Goal: Information Seeking & Learning: Learn about a topic

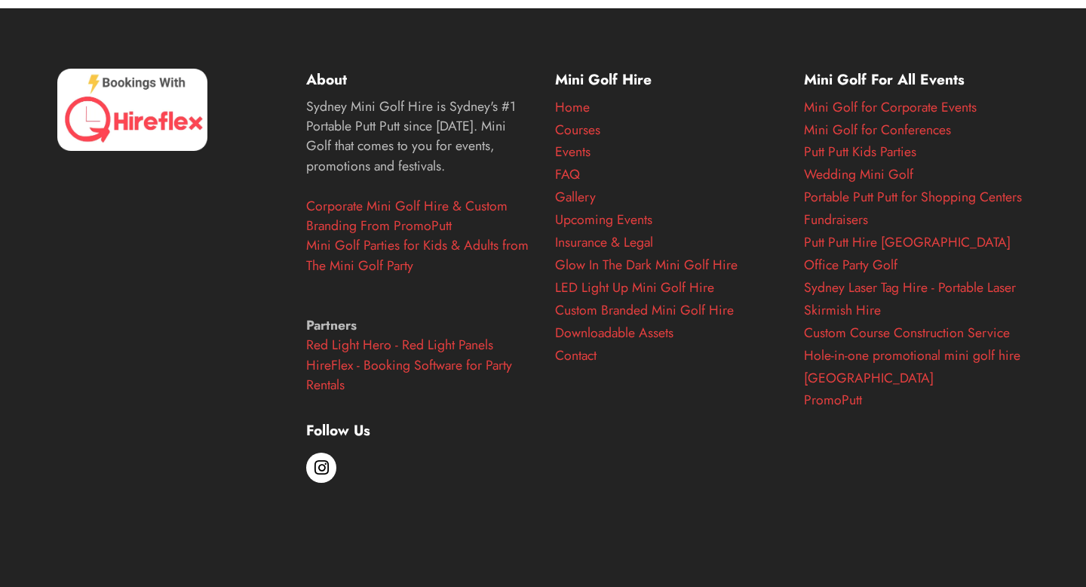
scroll to position [6182, 0]
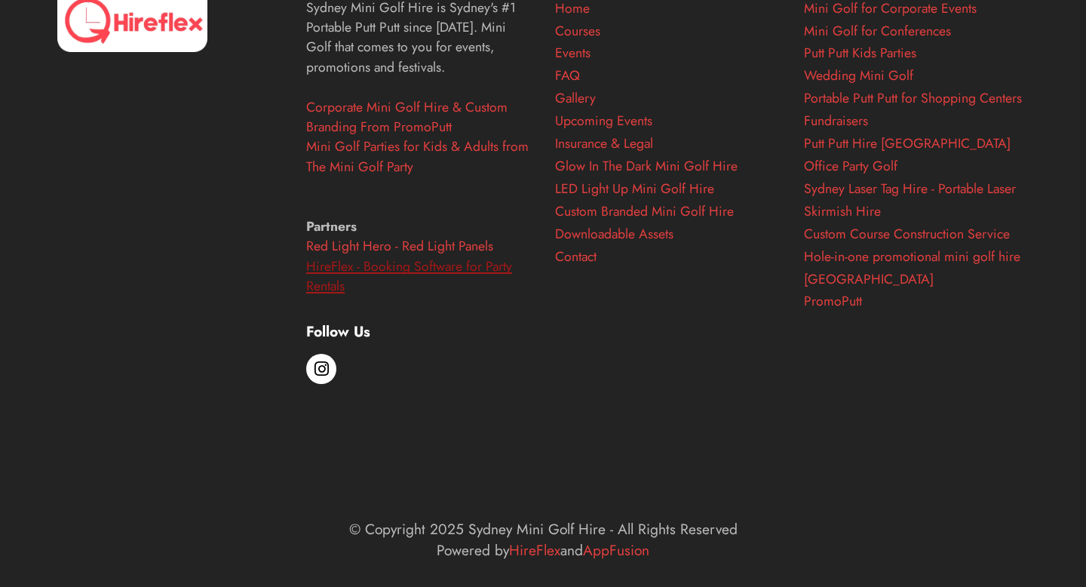
click at [333, 296] on link "HireFlex - Booking Software for Party Rentals" at bounding box center [409, 275] width 206 height 39
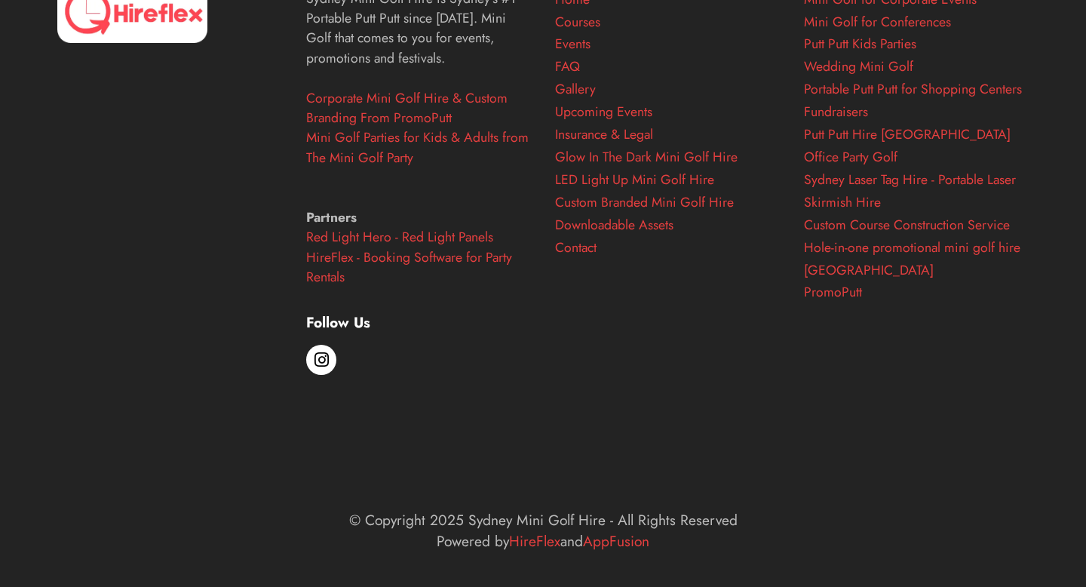
scroll to position [6182, 0]
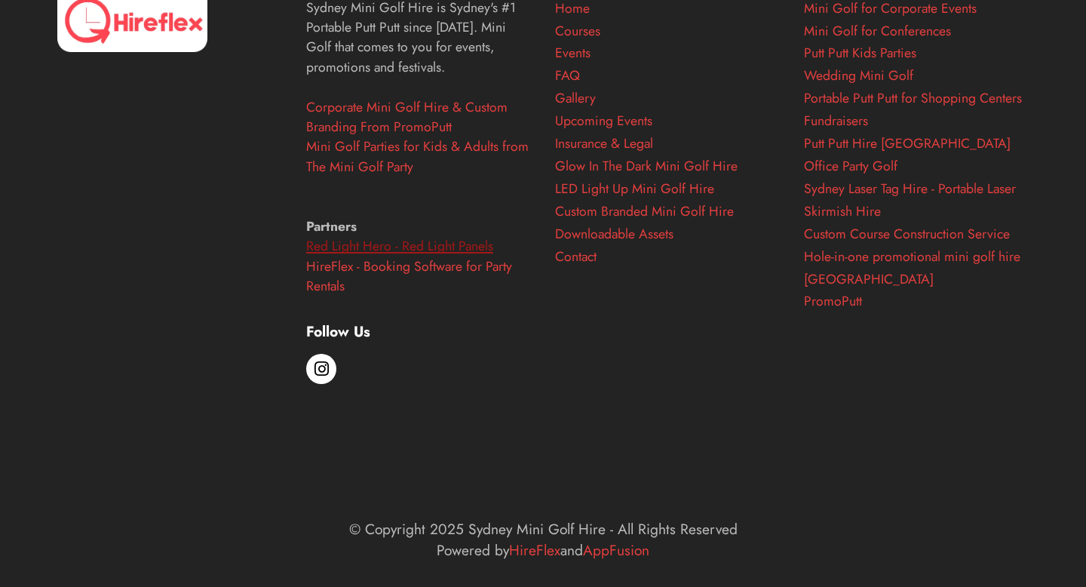
click at [488, 256] on link "Red Light Hero - Red Light Panels" at bounding box center [399, 246] width 187 height 20
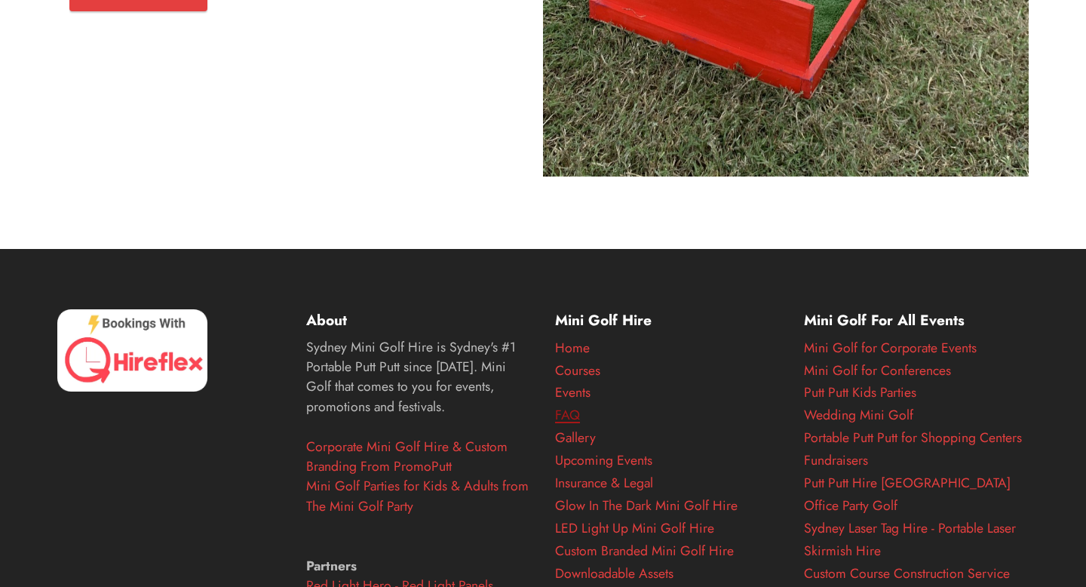
click at [577, 425] on link "FAQ" at bounding box center [567, 415] width 25 height 20
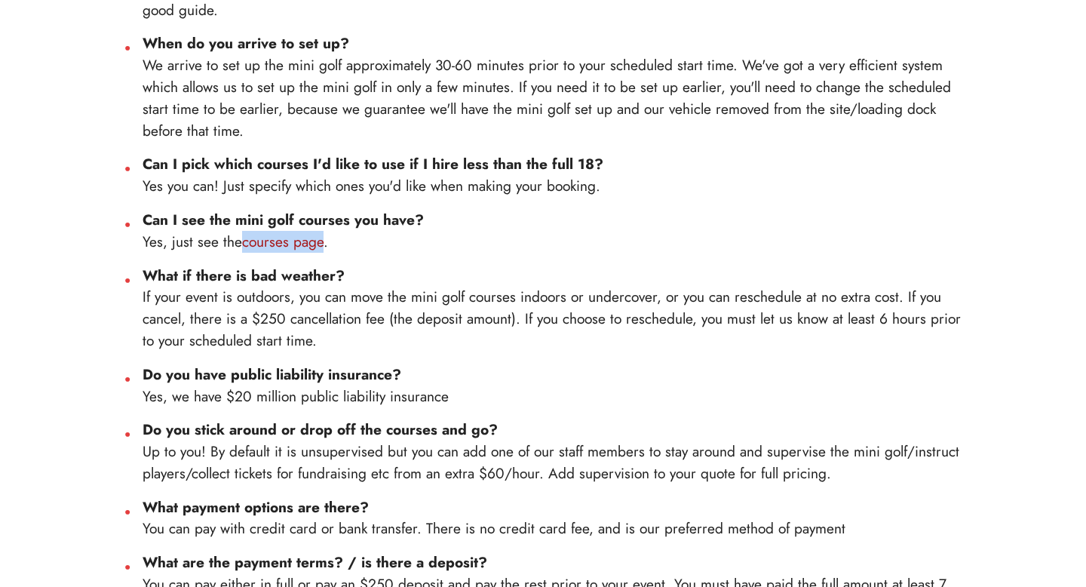
scroll to position [877, 0]
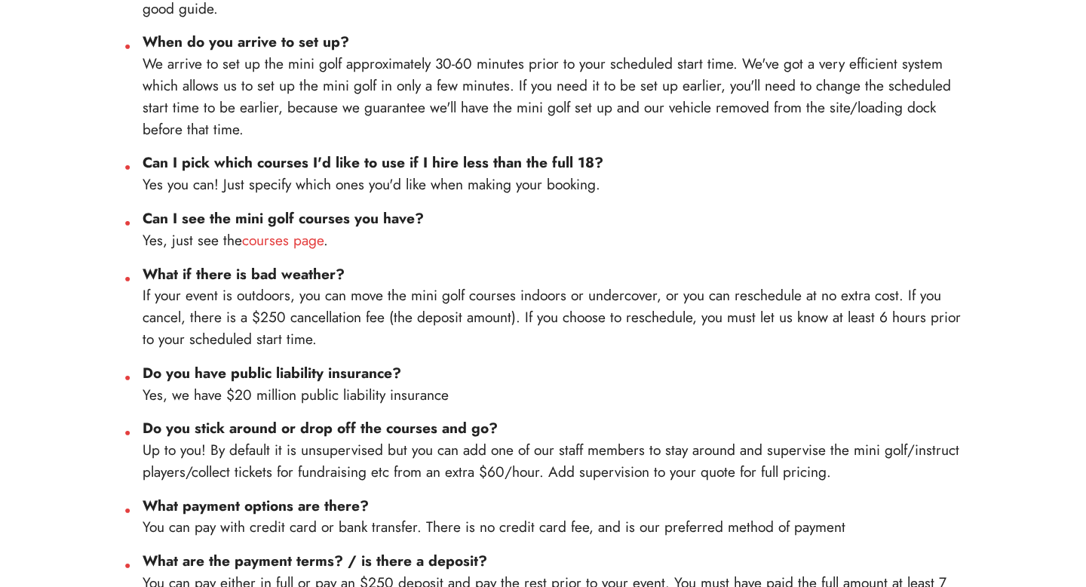
click at [308, 371] on strong "Do you have public liability insurance?" at bounding box center [272, 372] width 259 height 21
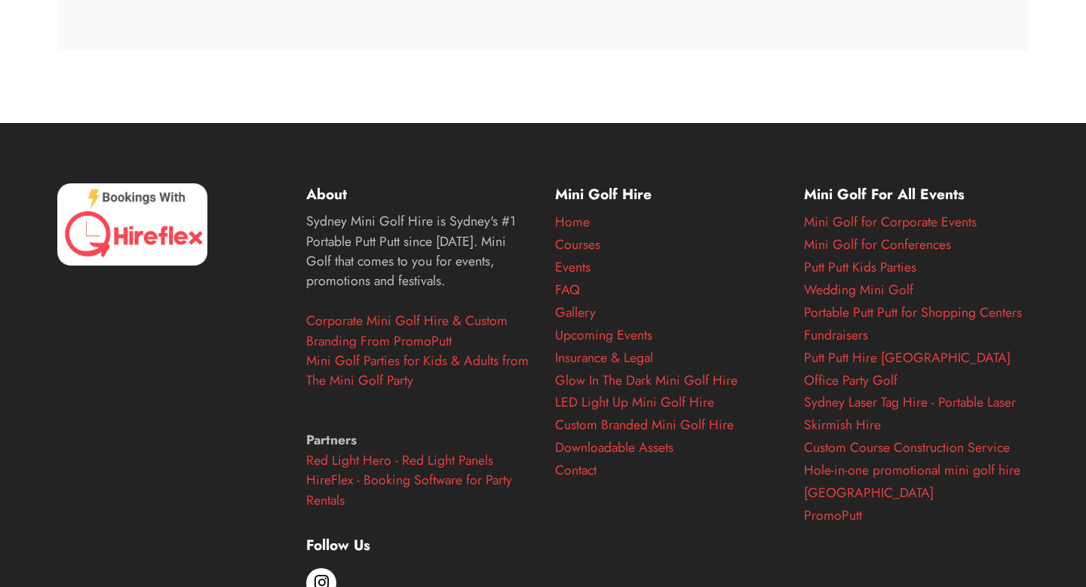
scroll to position [2888, 0]
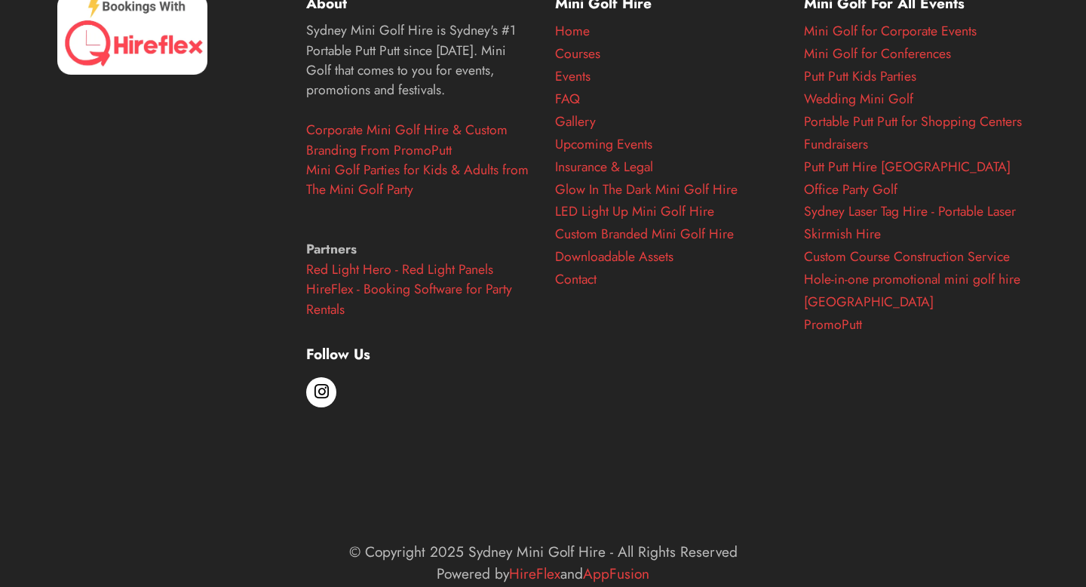
click at [738, 303] on div "Mini Golf Hire Home Courses Events FAQ Gallery Upcoming Events Insurance & Lega…" at bounding box center [667, 254] width 249 height 524
click at [584, 160] on link "Insurance & Legal" at bounding box center [604, 167] width 98 height 20
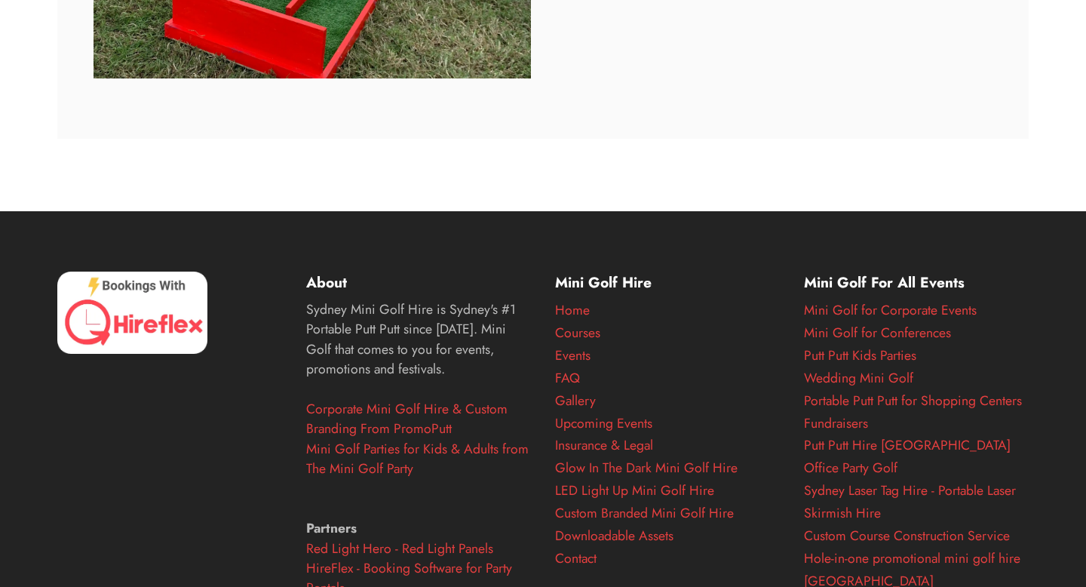
scroll to position [5903, 0]
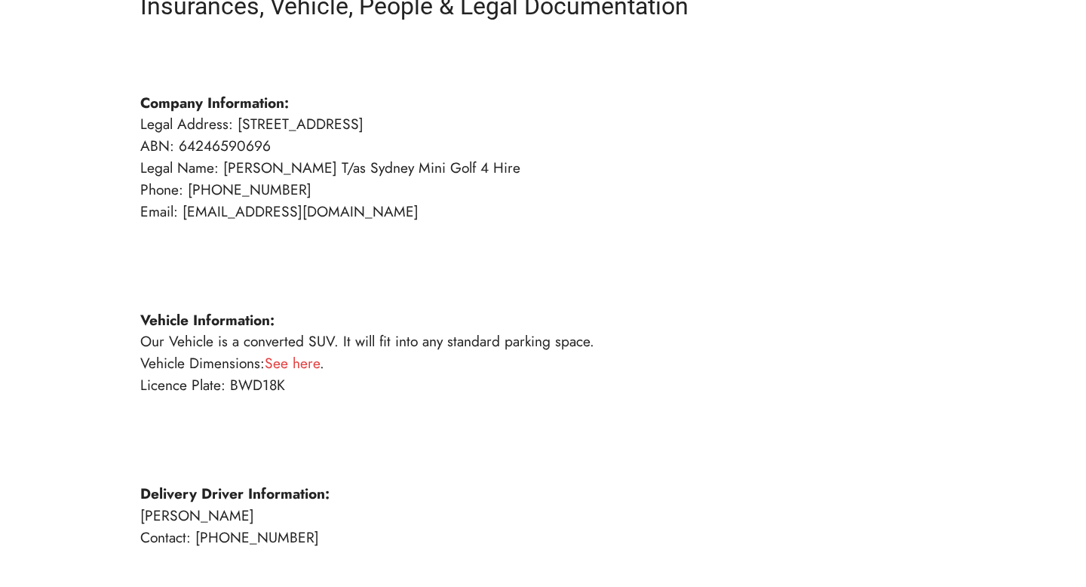
scroll to position [190, 0]
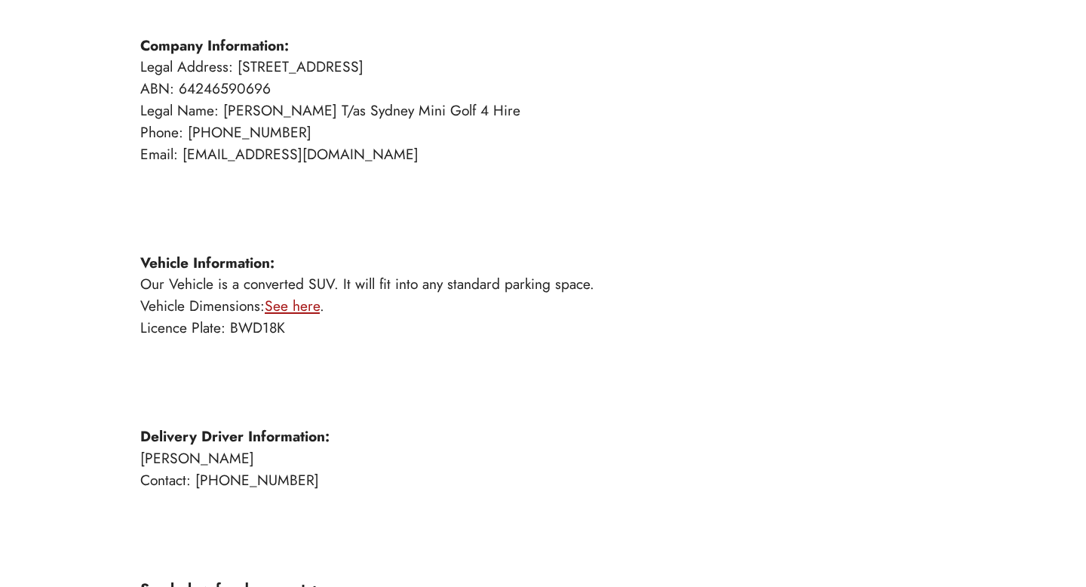
click at [308, 307] on link "See here" at bounding box center [292, 305] width 55 height 21
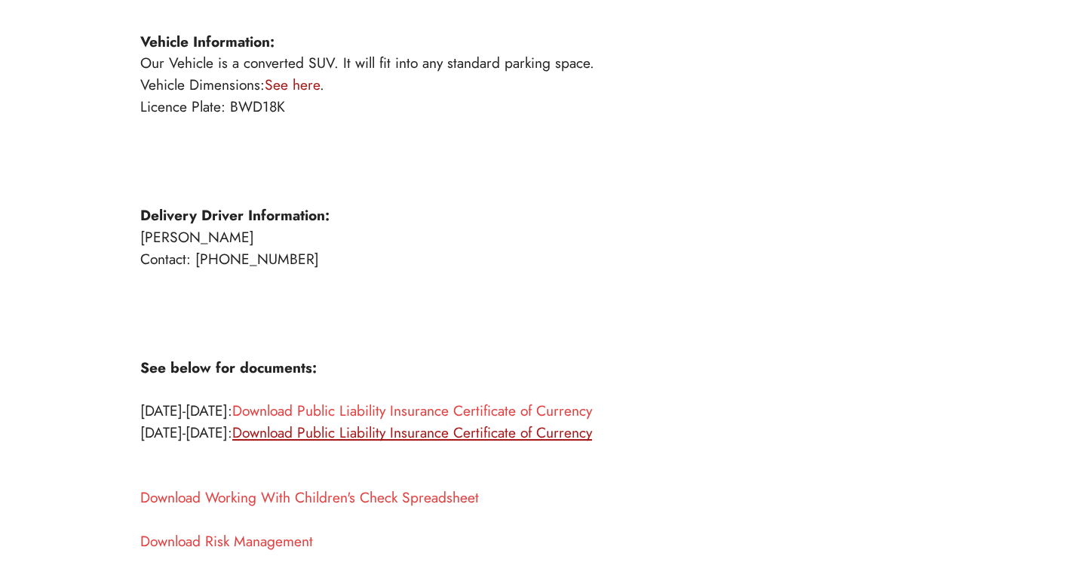
scroll to position [596, 0]
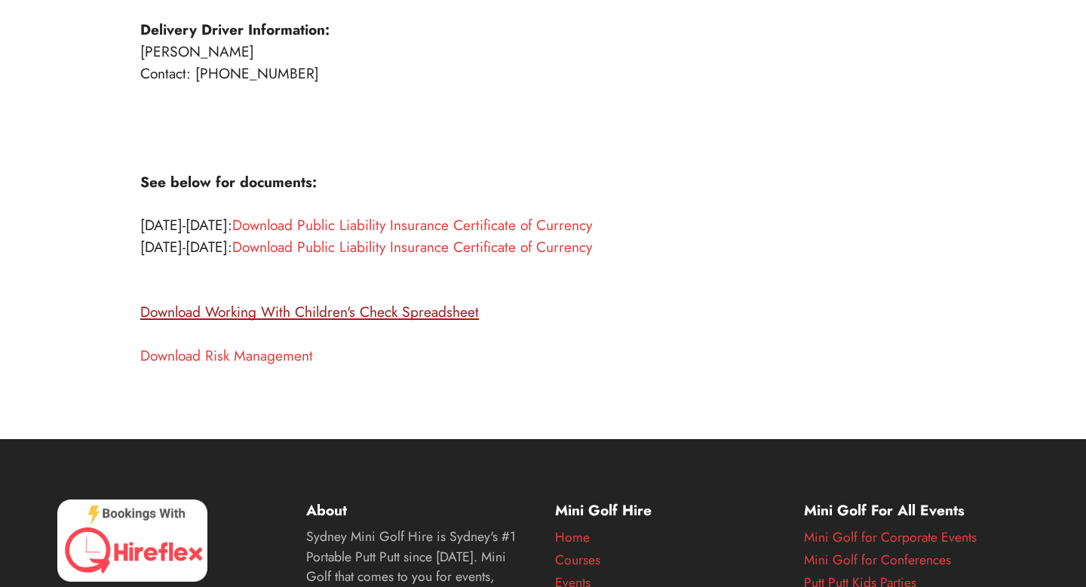
click at [408, 305] on link "Download Working With Children's Check Spreadsheet" at bounding box center [309, 311] width 339 height 21
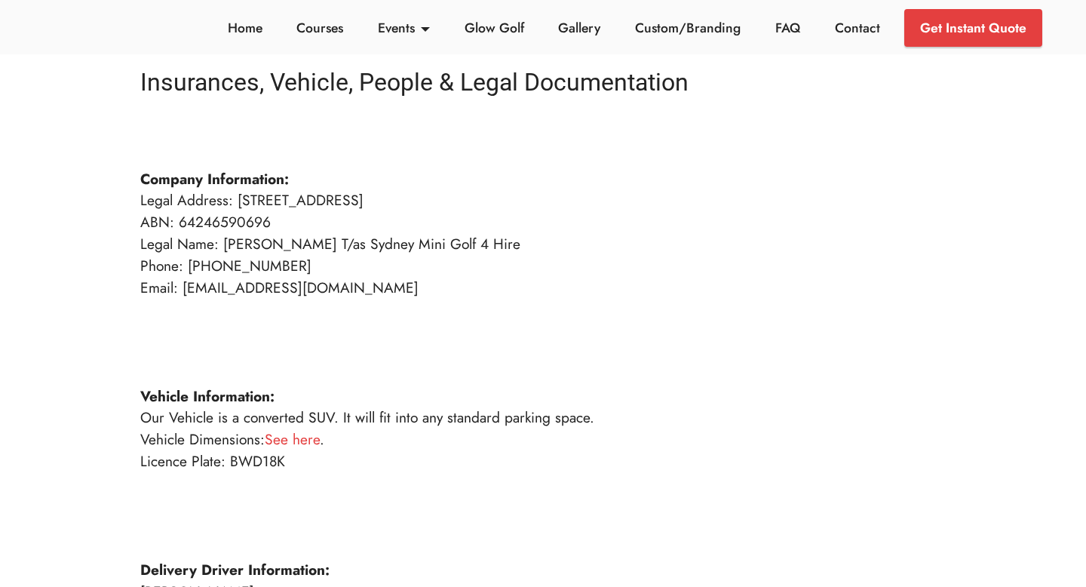
scroll to position [55, 0]
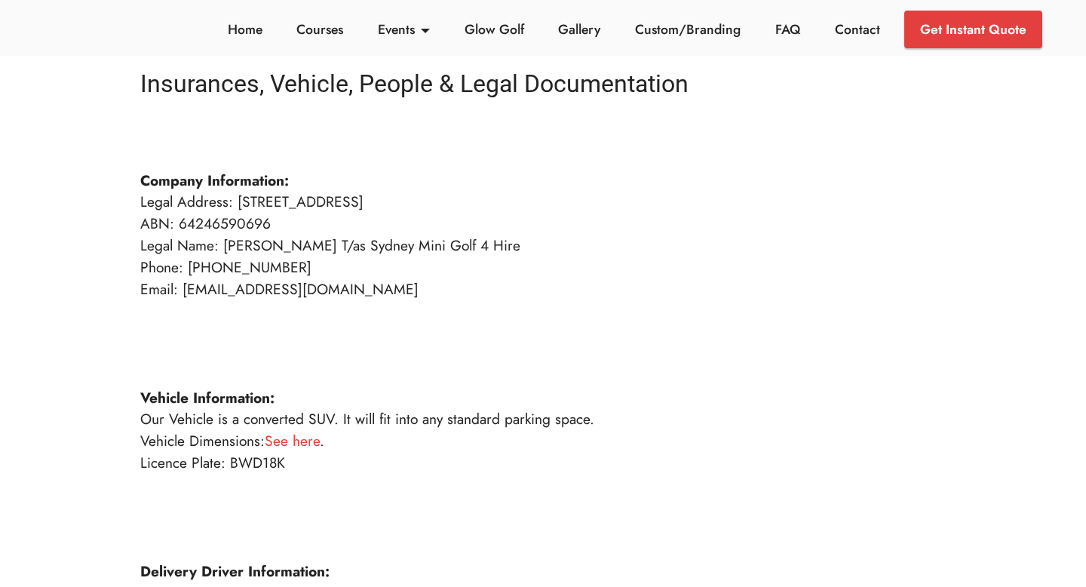
drag, startPoint x: 569, startPoint y: 201, endPoint x: 237, endPoint y: 207, distance: 331.9
click at [237, 207] on p "Company Information: Legal Address: 1409/10 Burroway Drive Wentworth Point NSW …" at bounding box center [542, 517] width 805 height 782
copy p "1409/10 Burroway Drive Wentworth Point NSW 2127"
click at [293, 252] on p "Company Information: Legal Address: 1409/10 Burroway Drive Wentworth Point NSW …" at bounding box center [542, 517] width 805 height 782
drag, startPoint x: 293, startPoint y: 227, endPoint x: 179, endPoint y: 227, distance: 113.1
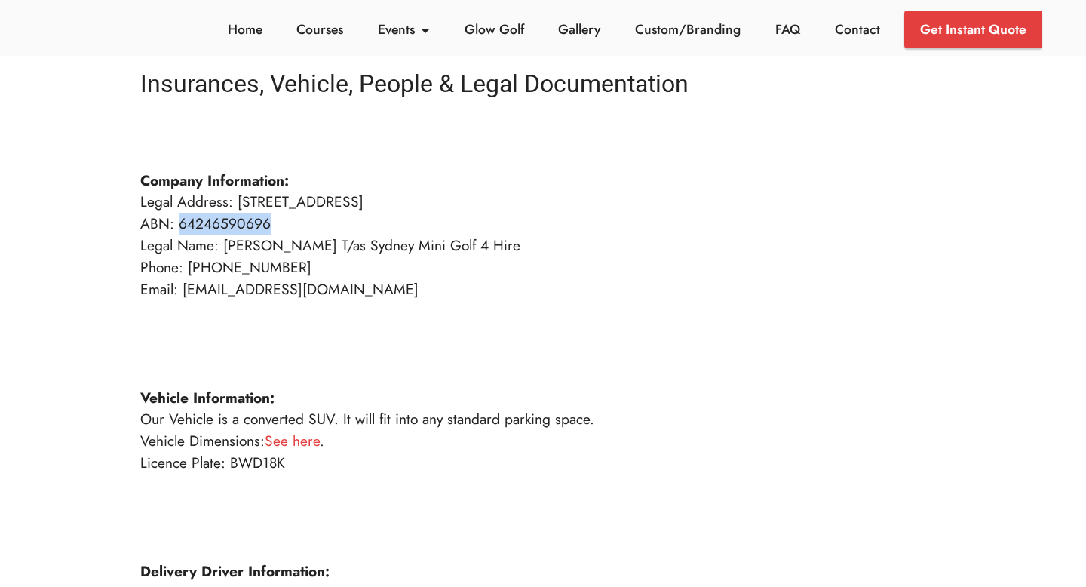
click at [179, 227] on p "Company Information: Legal Address: 1409/10 Burroway Drive Wentworth Point NSW …" at bounding box center [542, 517] width 805 height 782
copy p "64246590696"
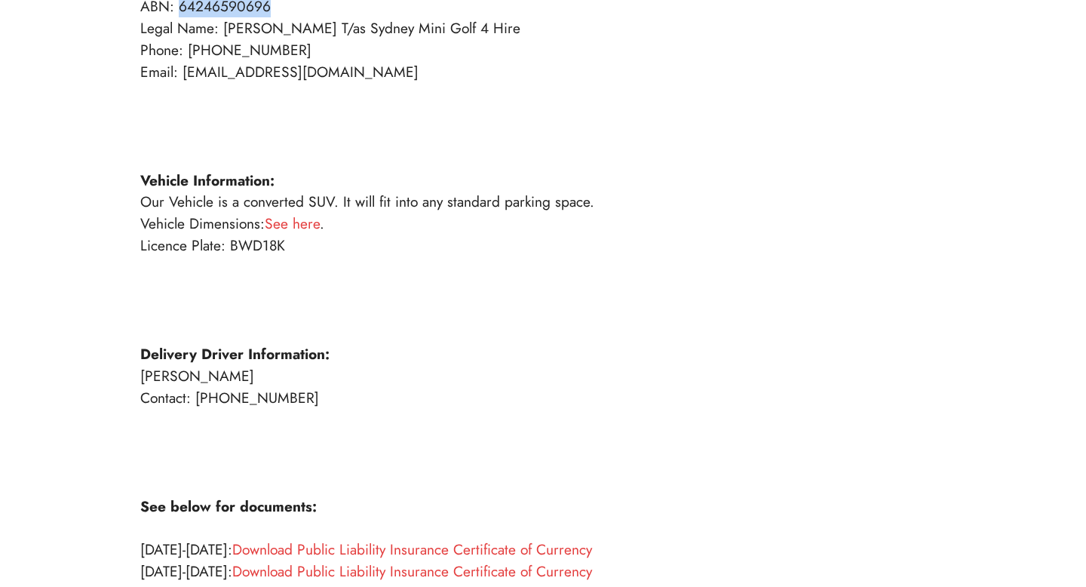
scroll to position [0, 0]
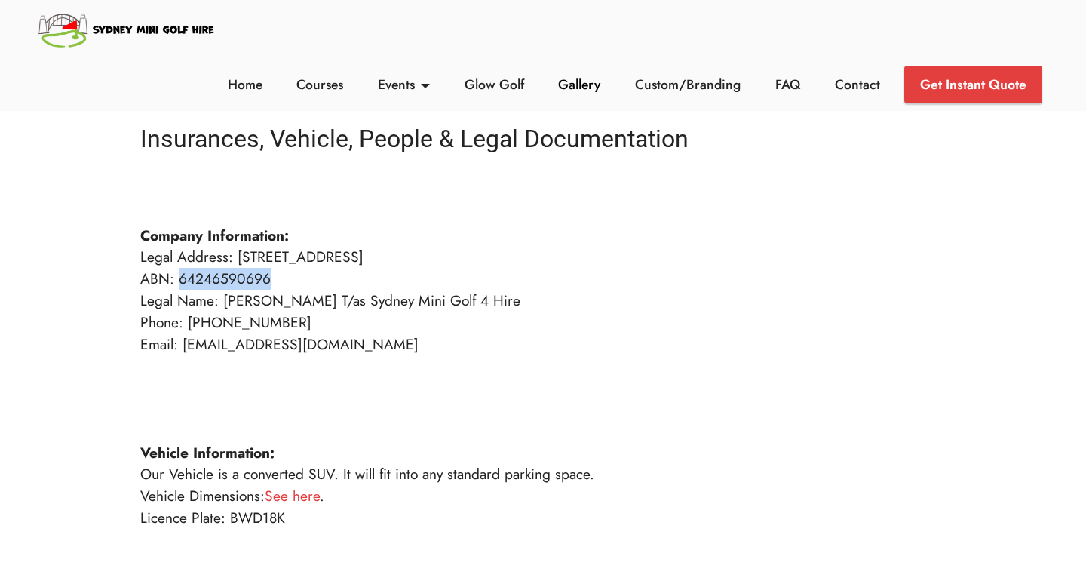
click at [594, 90] on link "Gallery" at bounding box center [579, 85] width 51 height 20
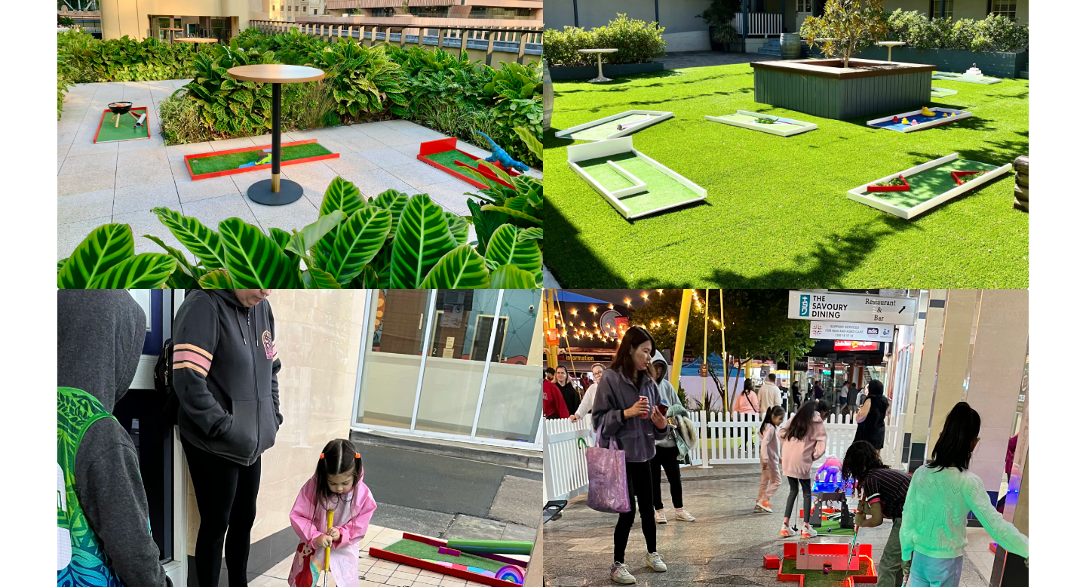
scroll to position [495, 0]
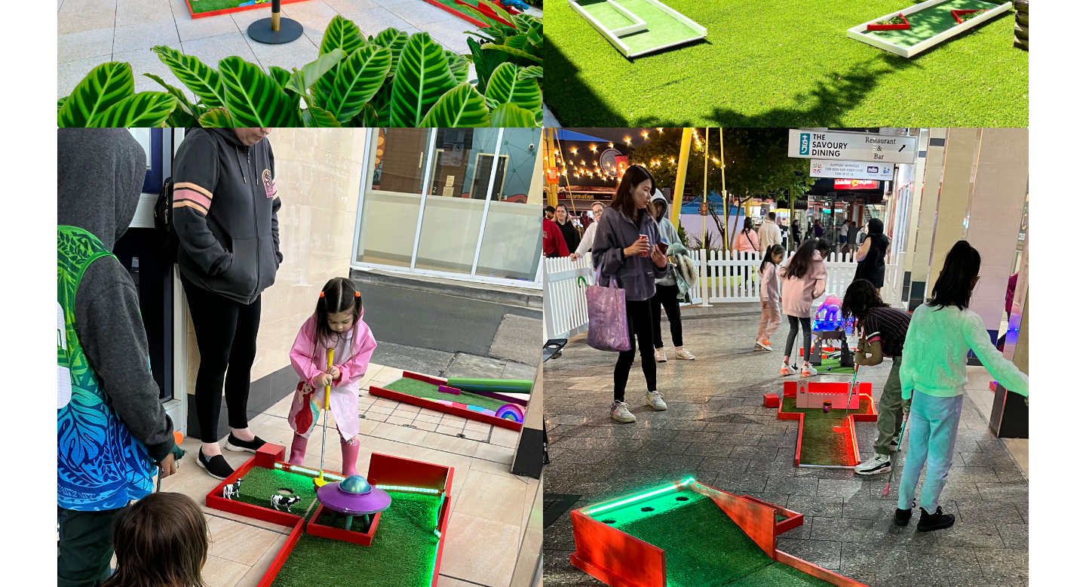
click at [477, 235] on img at bounding box center [300, 558] width 486 height 863
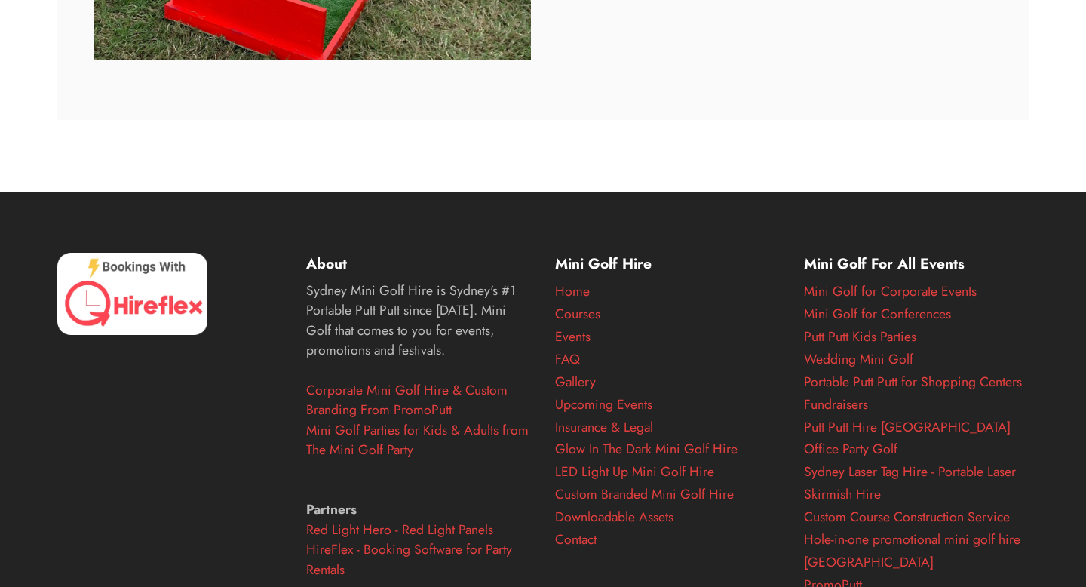
scroll to position [7058, 0]
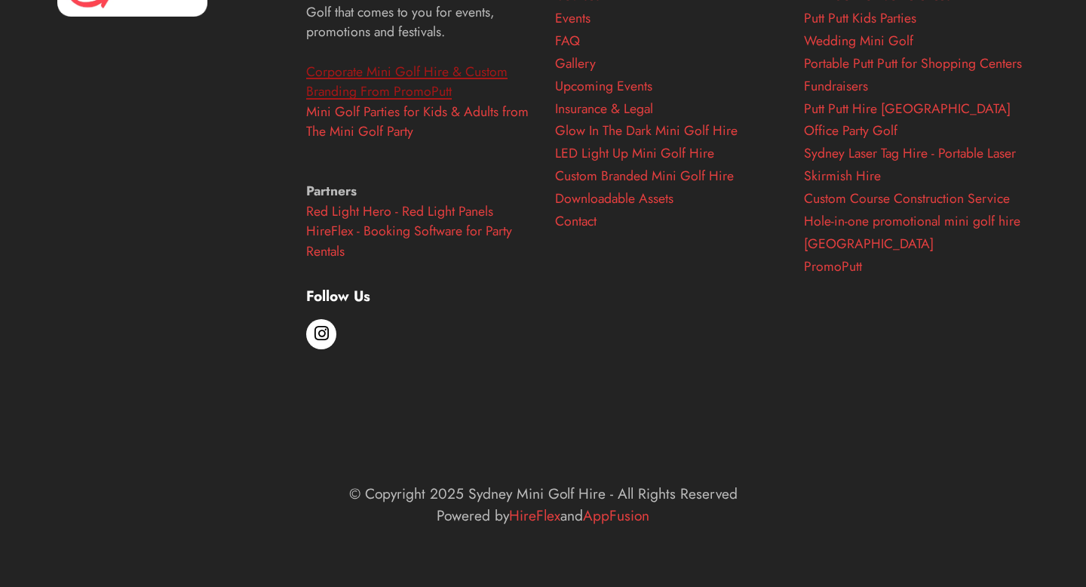
click at [465, 79] on link "Corporate Mini Golf Hire & Custom Branding From PromoPutt" at bounding box center [406, 81] width 201 height 39
click at [636, 202] on link "Downloadable Assets" at bounding box center [614, 199] width 118 height 20
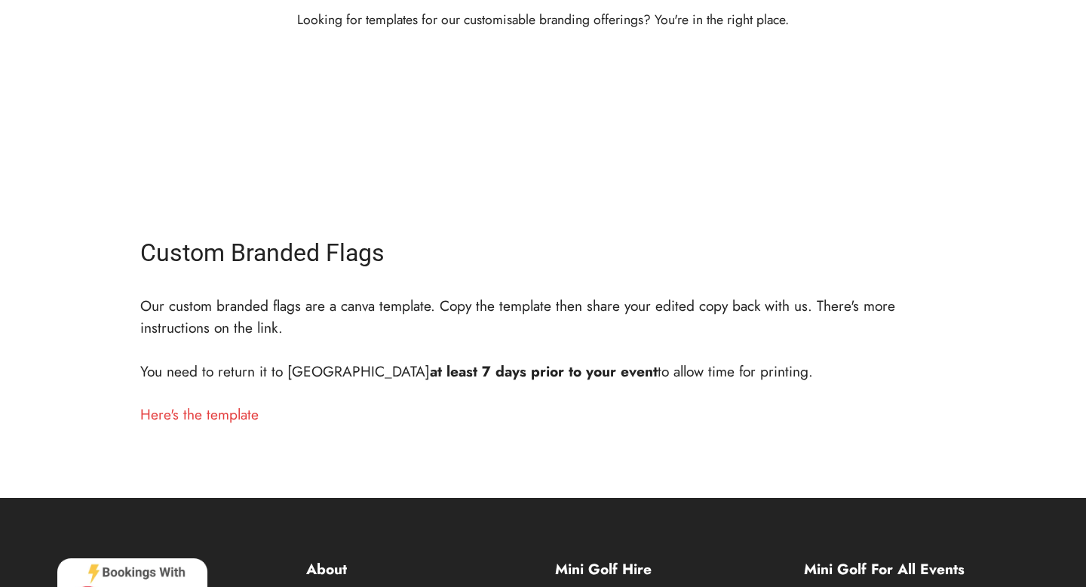
scroll to position [586, 0]
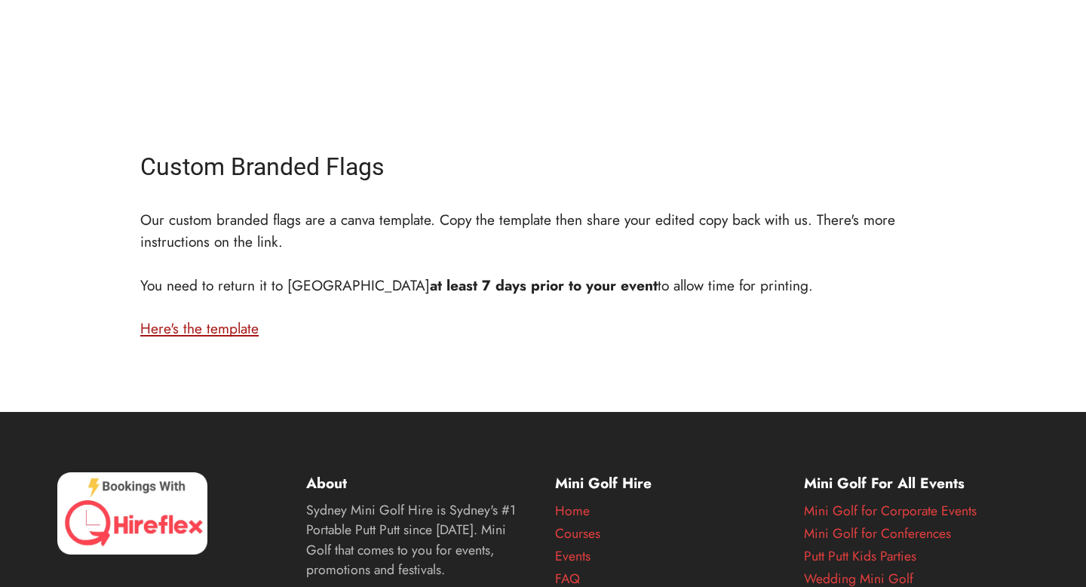
click at [212, 327] on link "Here's the template" at bounding box center [199, 327] width 118 height 21
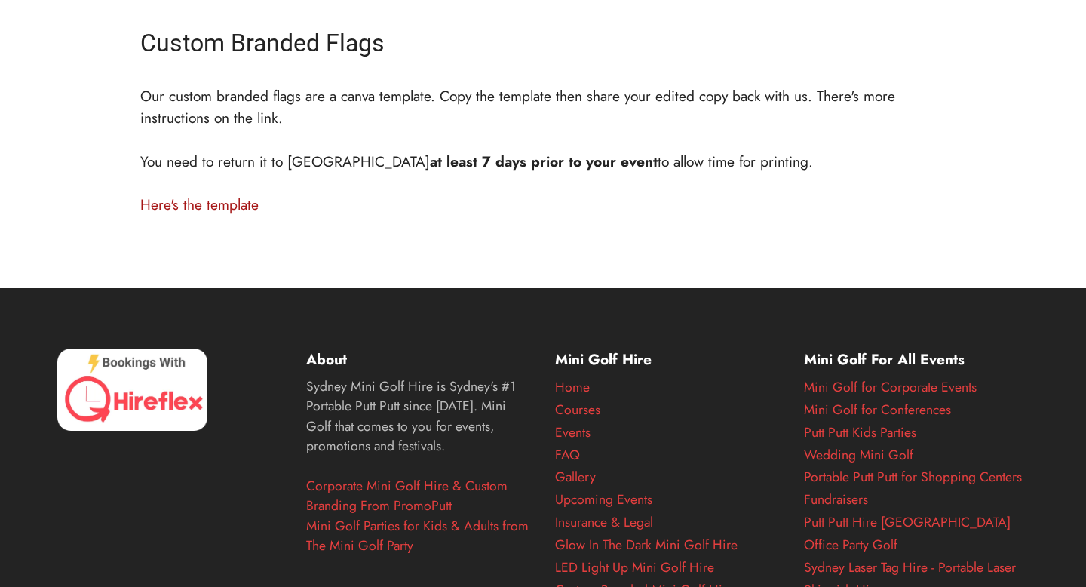
scroll to position [856, 0]
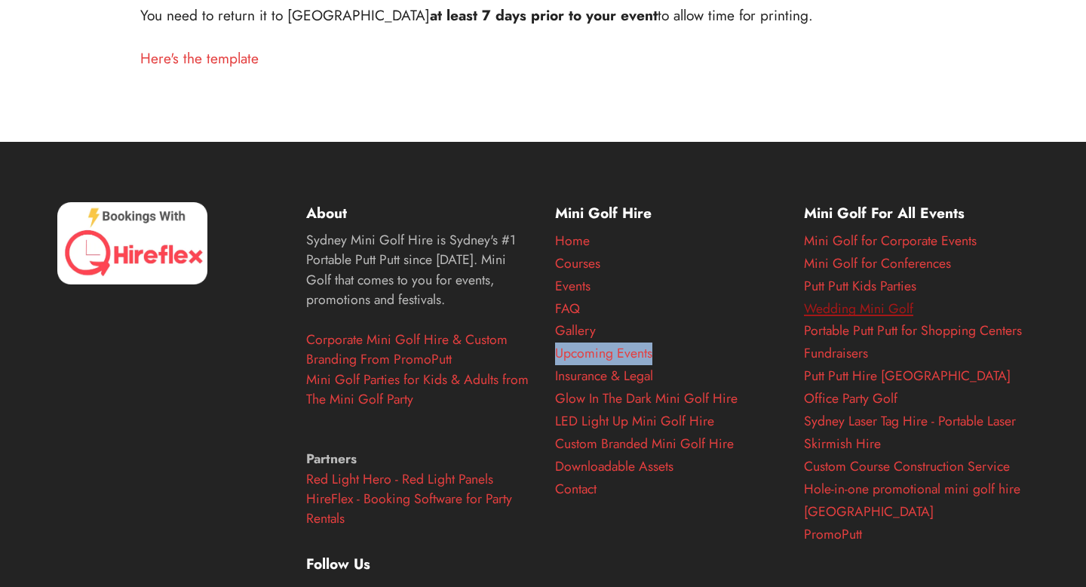
click at [876, 312] on link "Wedding Mini Golf" at bounding box center [858, 309] width 109 height 20
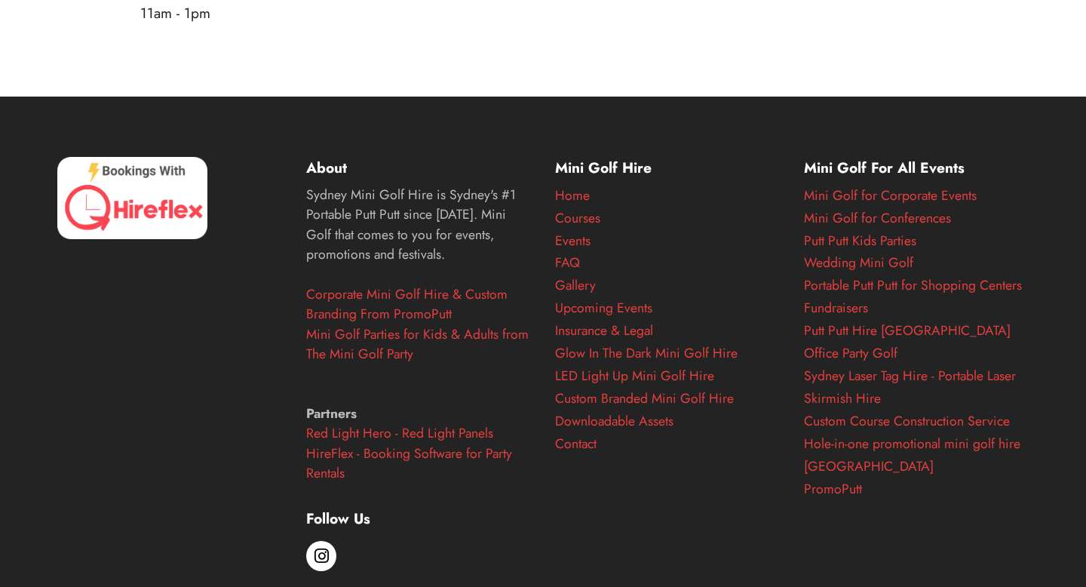
scroll to position [1070, 0]
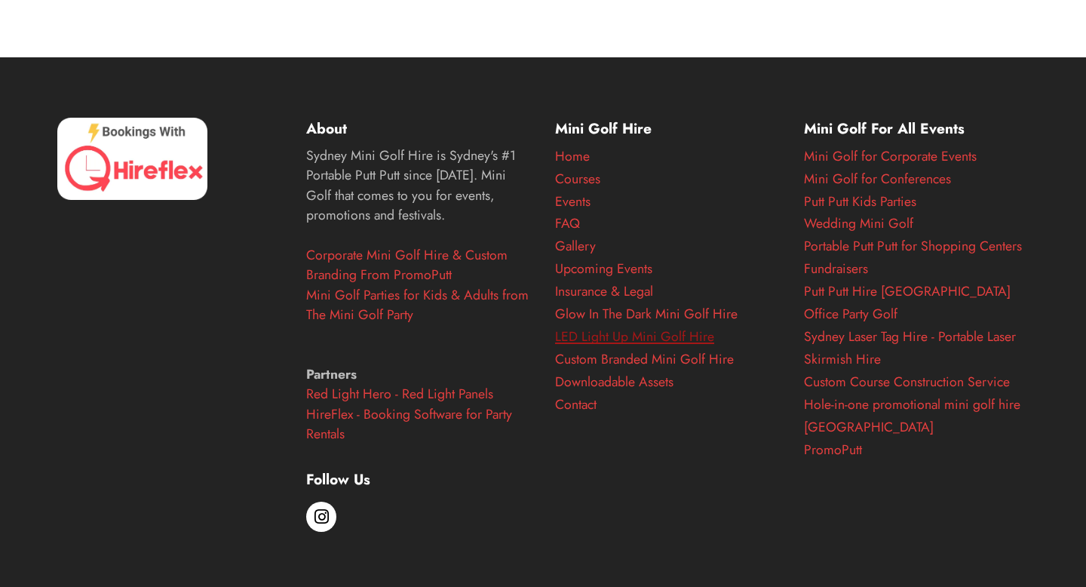
click at [588, 330] on link "LED Light Up Mini Golf Hire" at bounding box center [634, 337] width 159 height 20
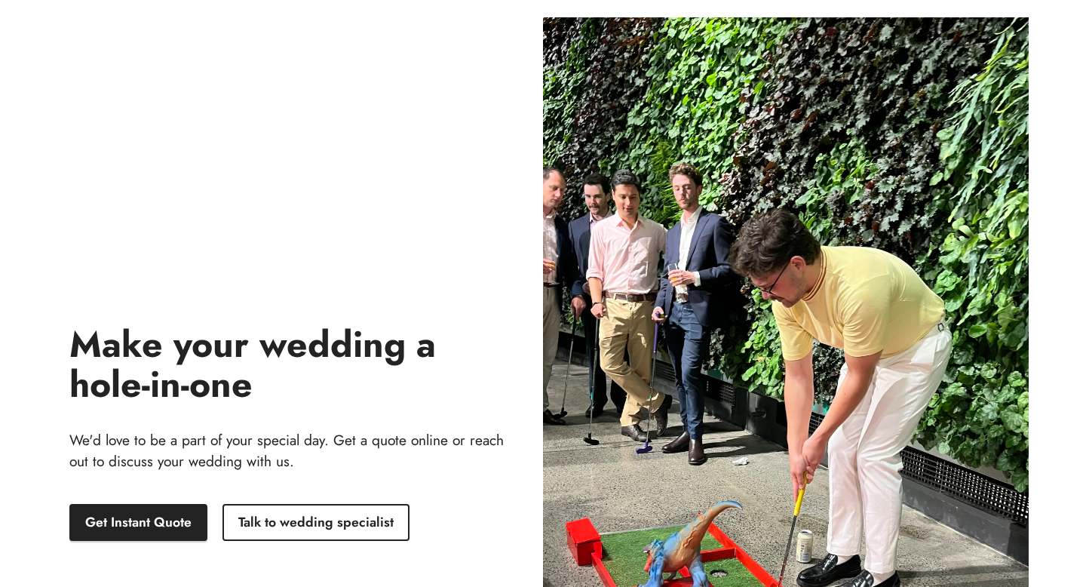
scroll to position [2361, 0]
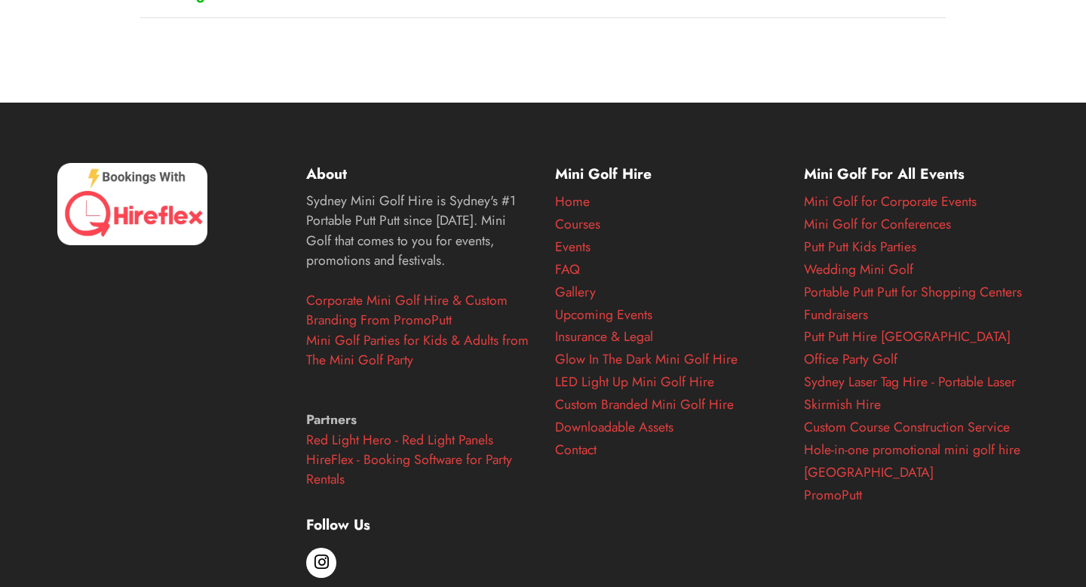
scroll to position [4553, 0]
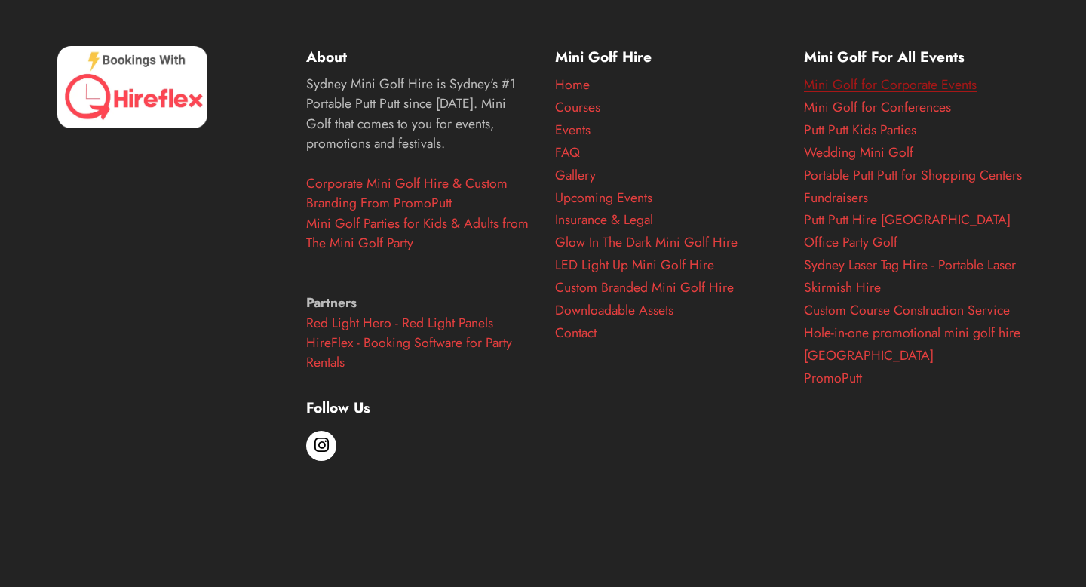
click at [882, 91] on link "Mini Golf for Corporate Events" at bounding box center [890, 85] width 173 height 20
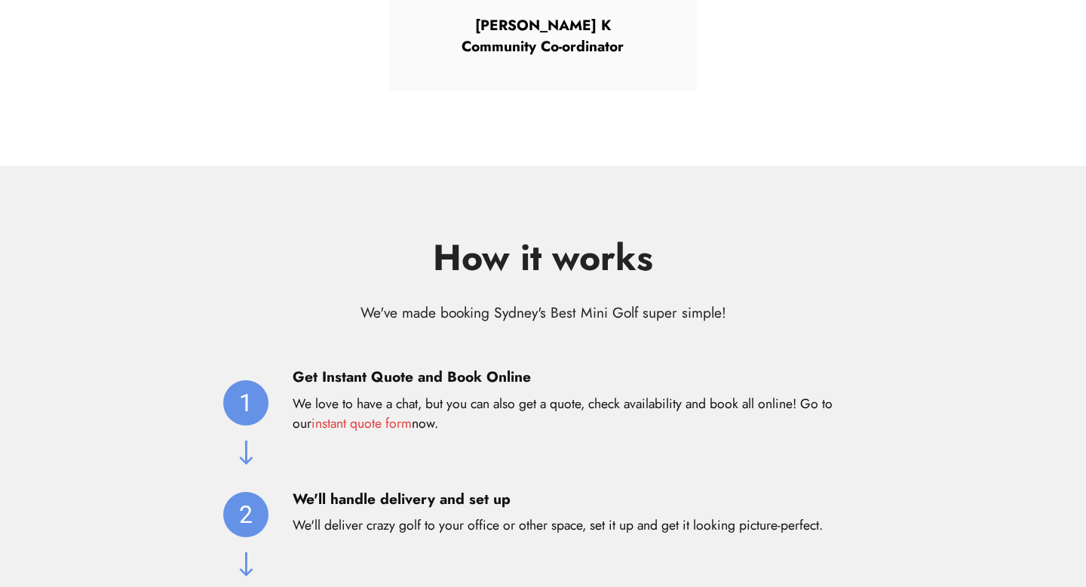
scroll to position [3952, 0]
